Goal: Information Seeking & Learning: Find specific fact

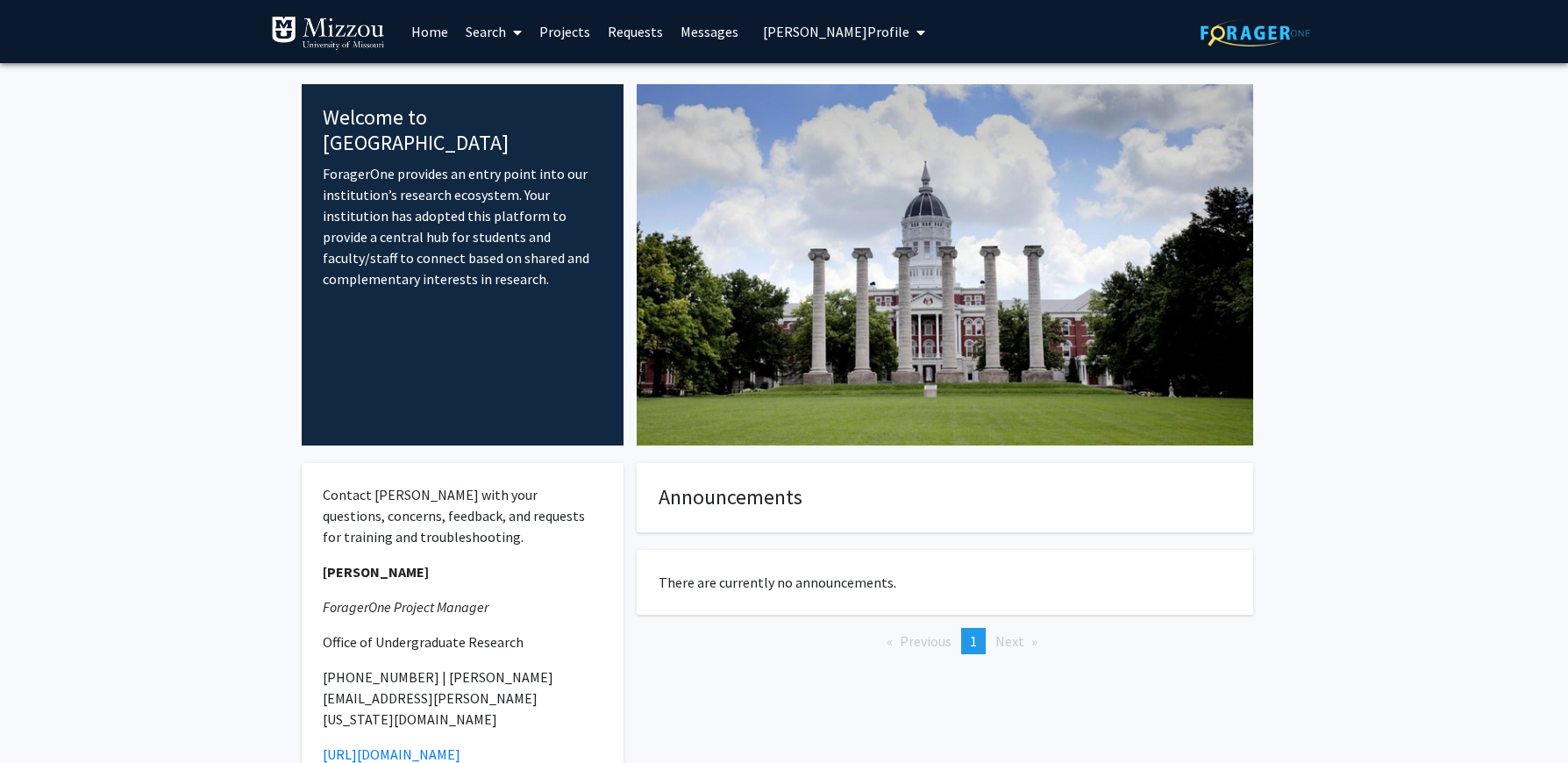
click at [494, 31] on link "Search" at bounding box center [494, 31] width 74 height 61
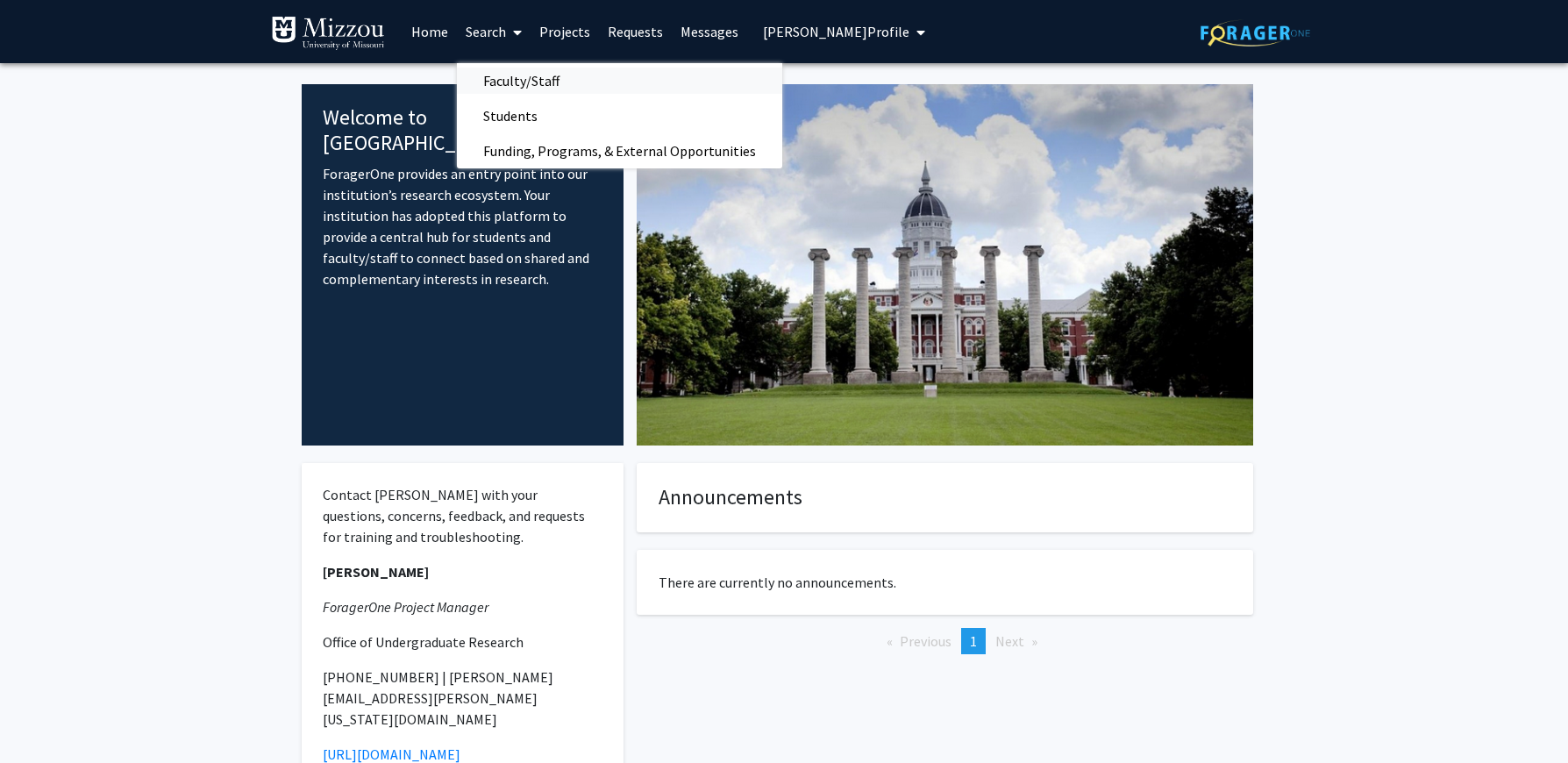
click at [503, 82] on span "Faculty/Staff" at bounding box center [521, 81] width 129 height 35
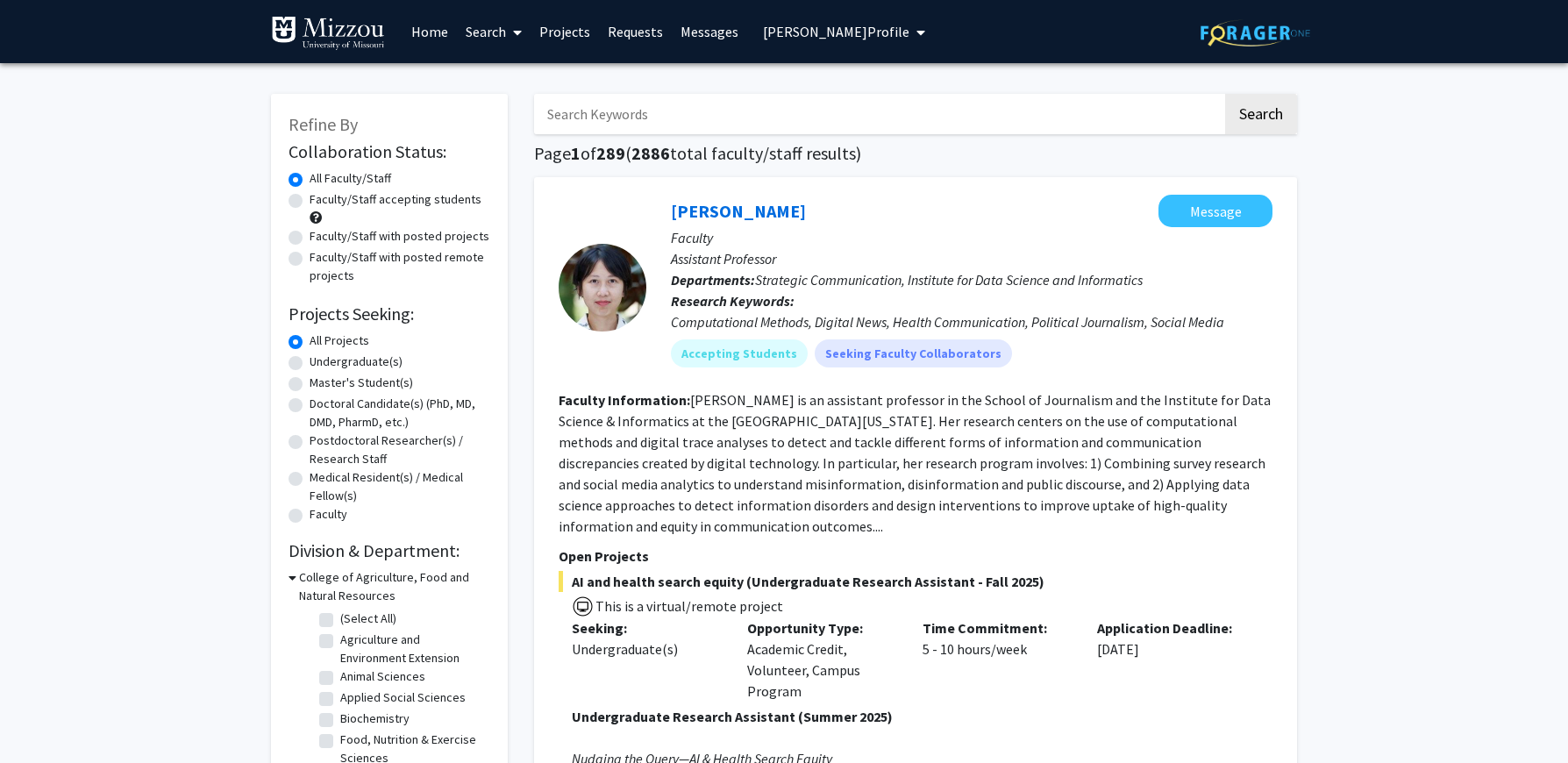
click at [748, 120] on input "Search Keywords" at bounding box center [878, 114] width 688 height 41
type input "[MEDICAL_DATA]"
click at [1224, 94] on button "Search" at bounding box center [1261, 114] width 72 height 41
